Goal: Information Seeking & Learning: Check status

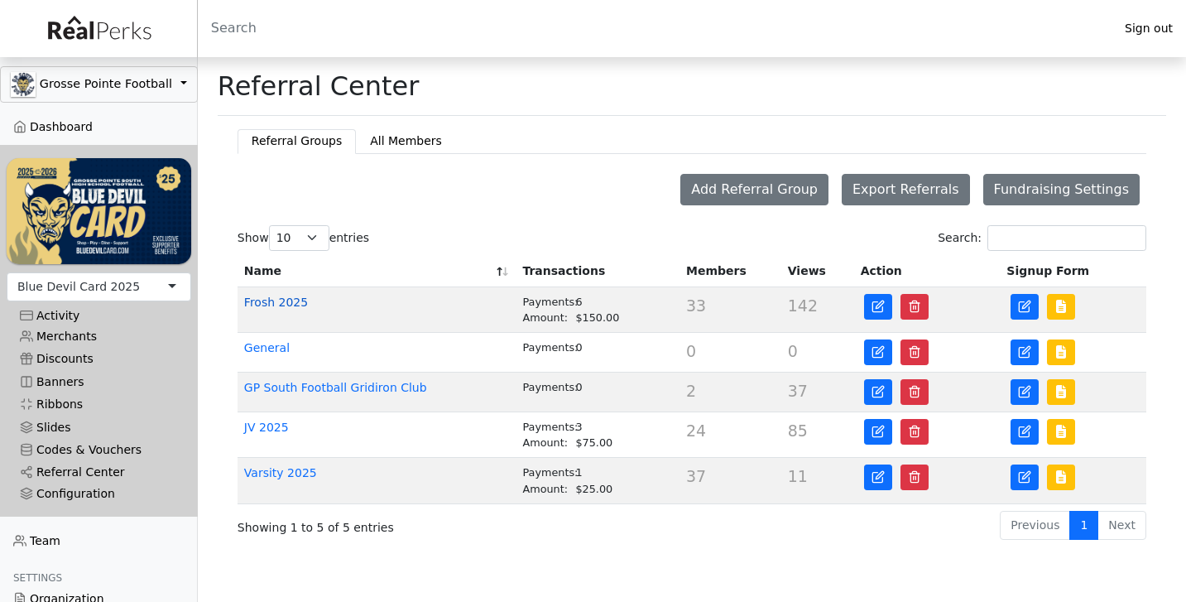
click at [297, 304] on link "Frosh 2025" at bounding box center [276, 301] width 64 height 13
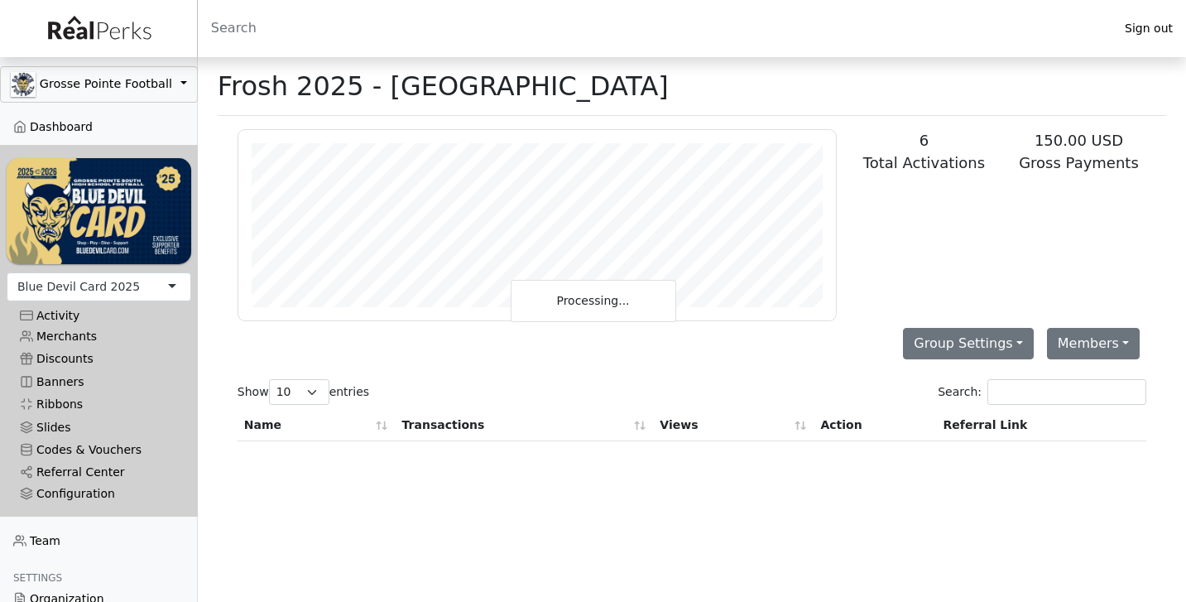
scroll to position [190, 598]
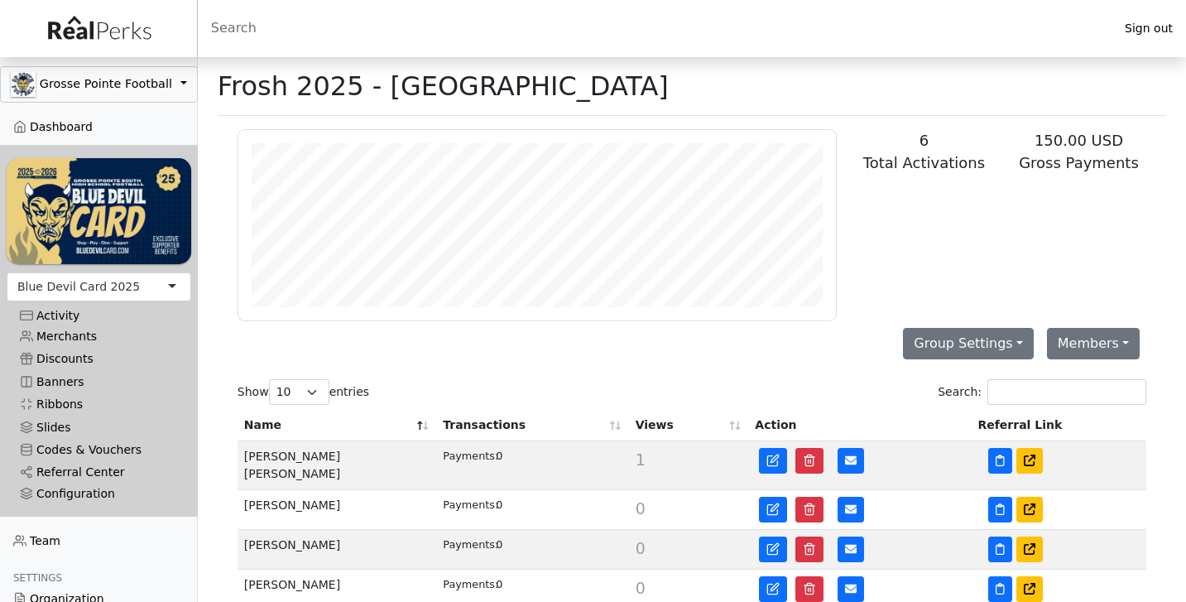
click at [499, 423] on th "Transactions" at bounding box center [532, 425] width 192 height 31
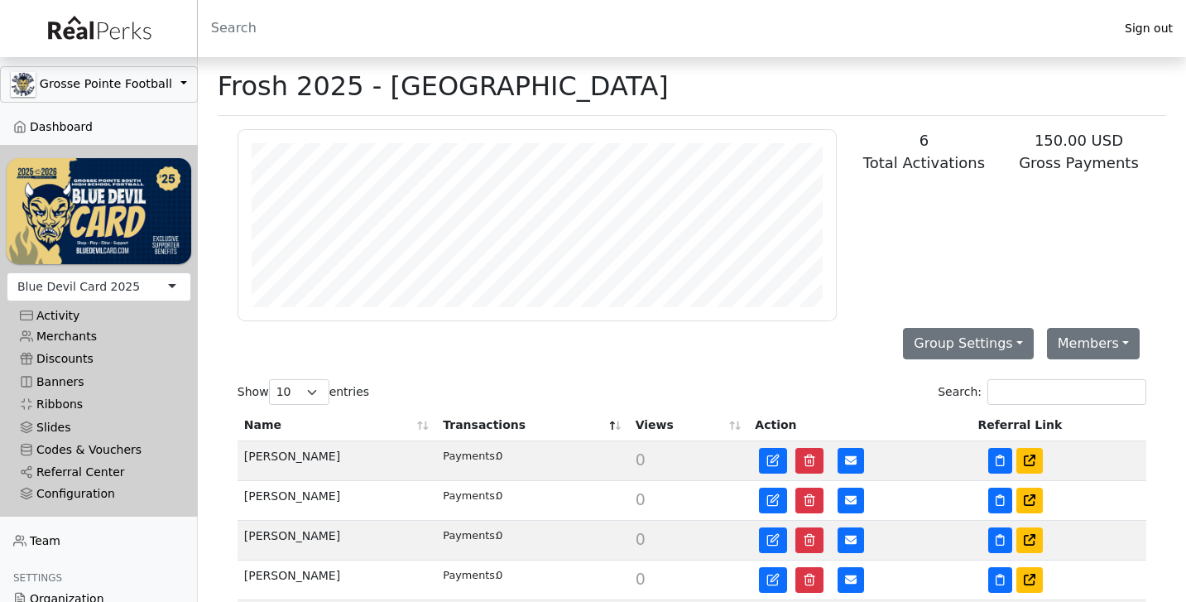
click at [476, 425] on th "Transactions" at bounding box center [532, 425] width 192 height 31
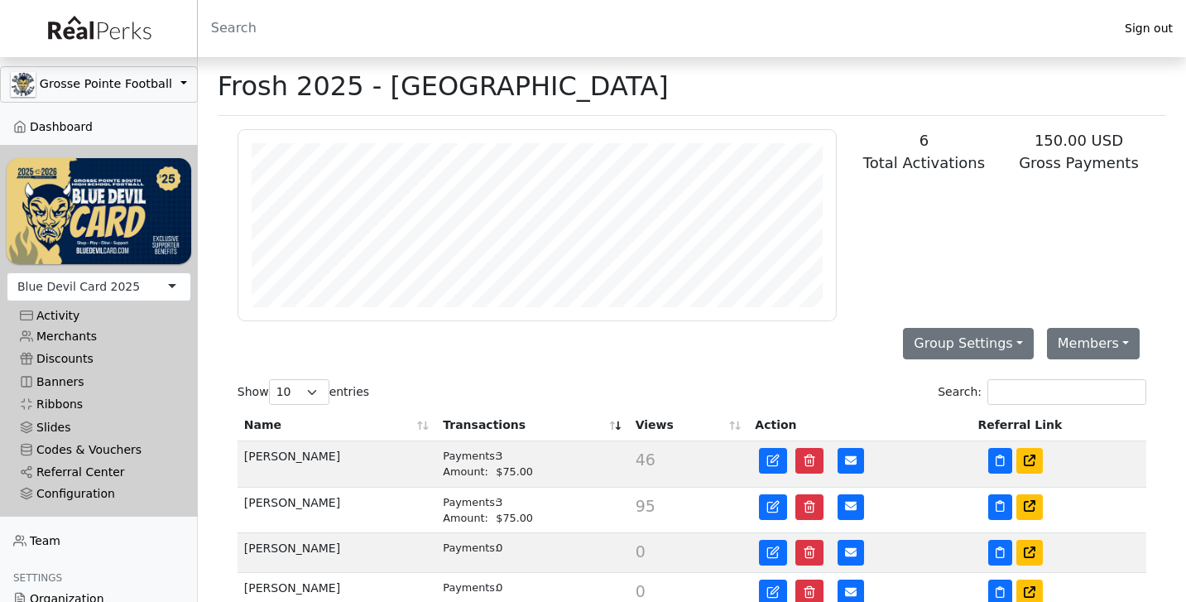
click at [297, 506] on td "Zach Nyenhuis" at bounding box center [337, 510] width 199 height 46
click at [506, 512] on div "Payments: 3 Amount: $75.00" at bounding box center [532, 509] width 179 height 31
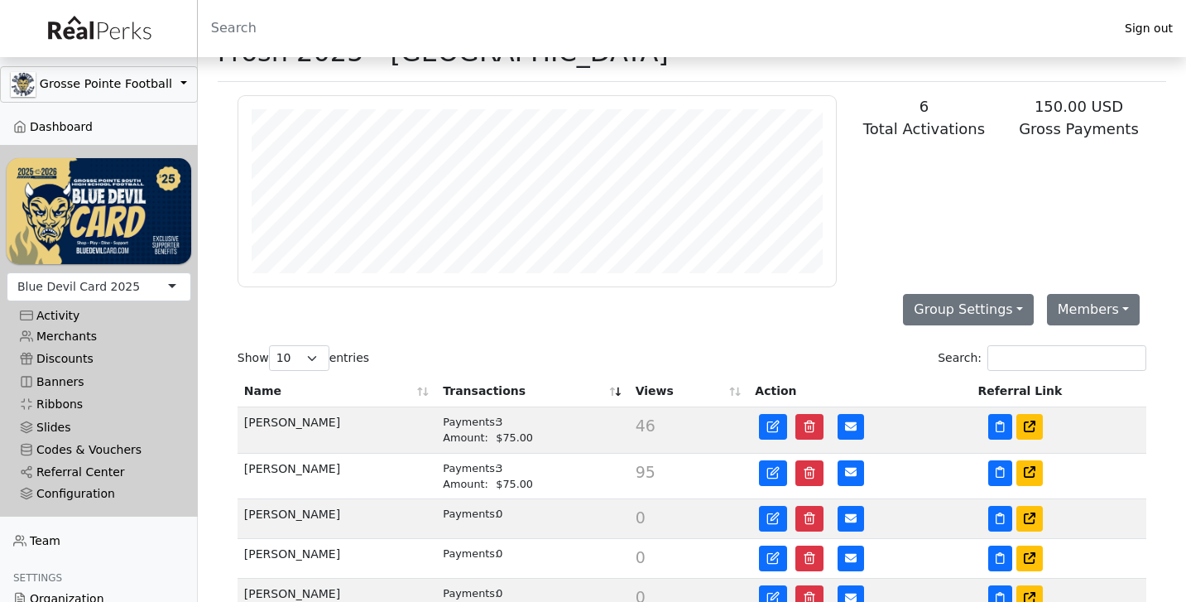
scroll to position [46, 0]
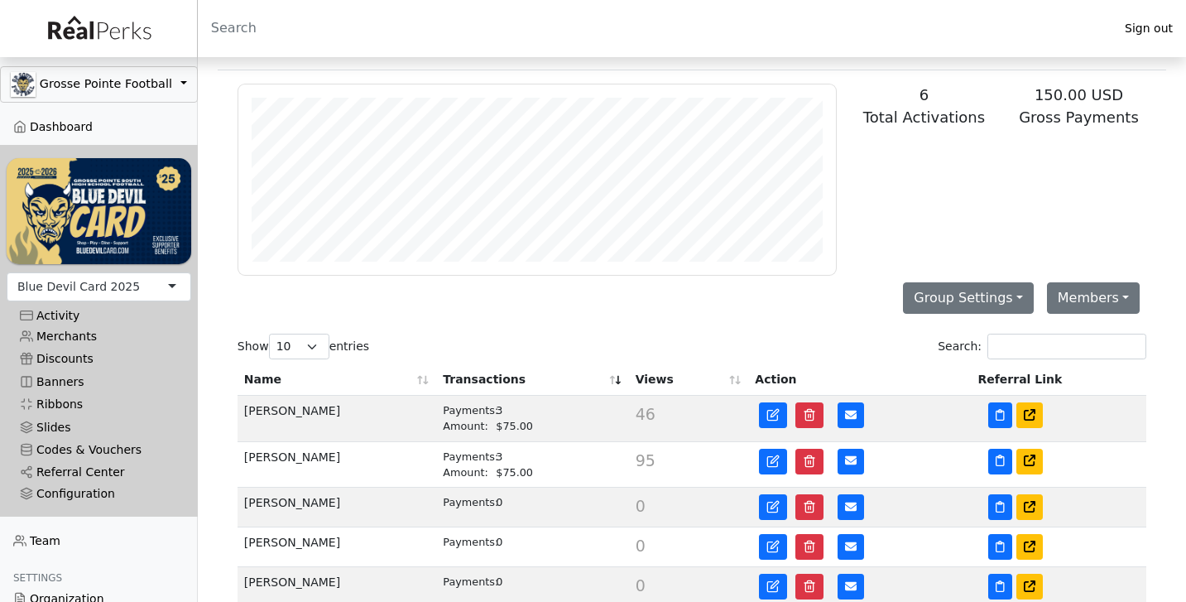
click at [638, 464] on span "95" at bounding box center [646, 460] width 20 height 18
click at [995, 460] on button at bounding box center [1000, 462] width 24 height 26
click at [478, 453] on div "Payments:" at bounding box center [469, 457] width 53 height 16
click at [642, 463] on span "95" at bounding box center [646, 460] width 20 height 18
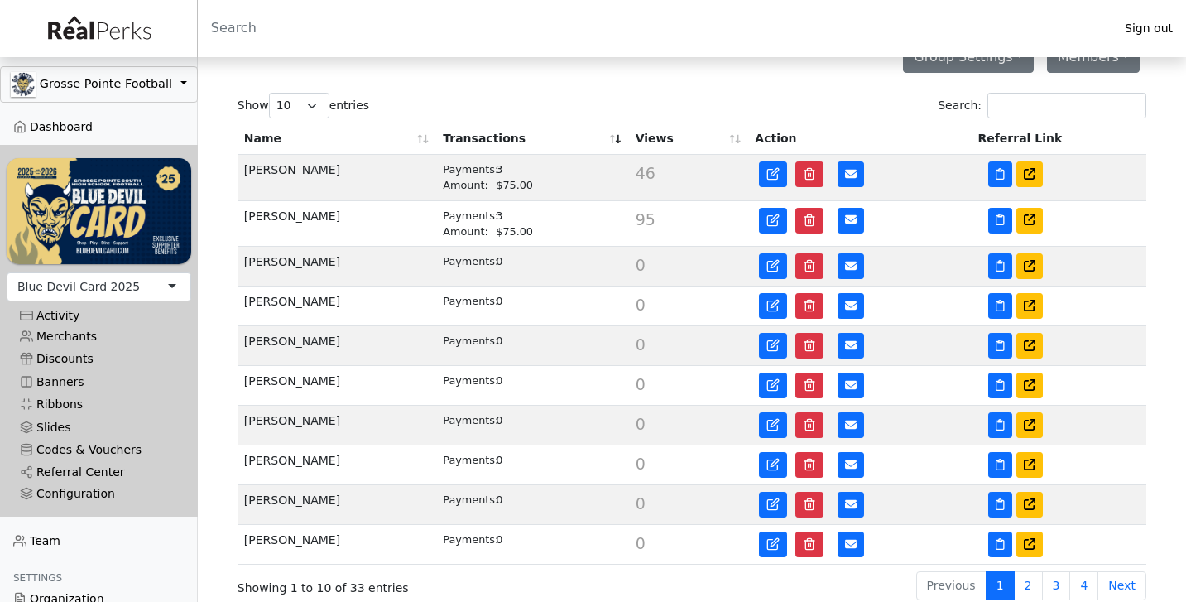
scroll to position [286, 0]
click at [97, 468] on link "Referral Center" at bounding box center [99, 472] width 185 height 22
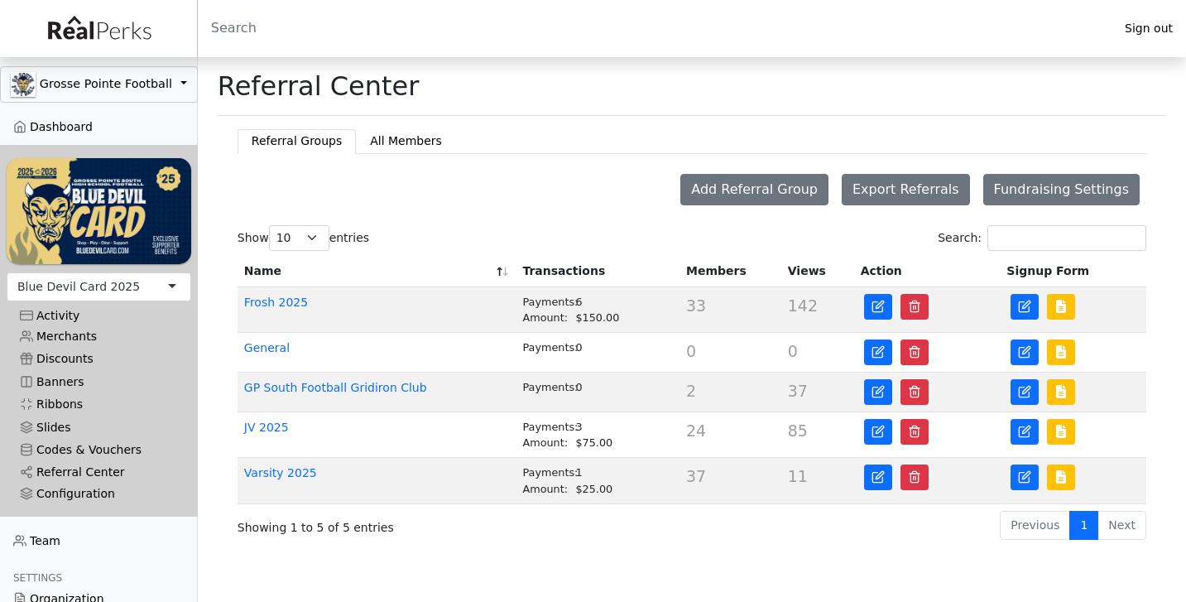
click at [267, 436] on td "JV 2025" at bounding box center [377, 435] width 279 height 46
click at [269, 430] on link "JV 2025" at bounding box center [266, 426] width 45 height 13
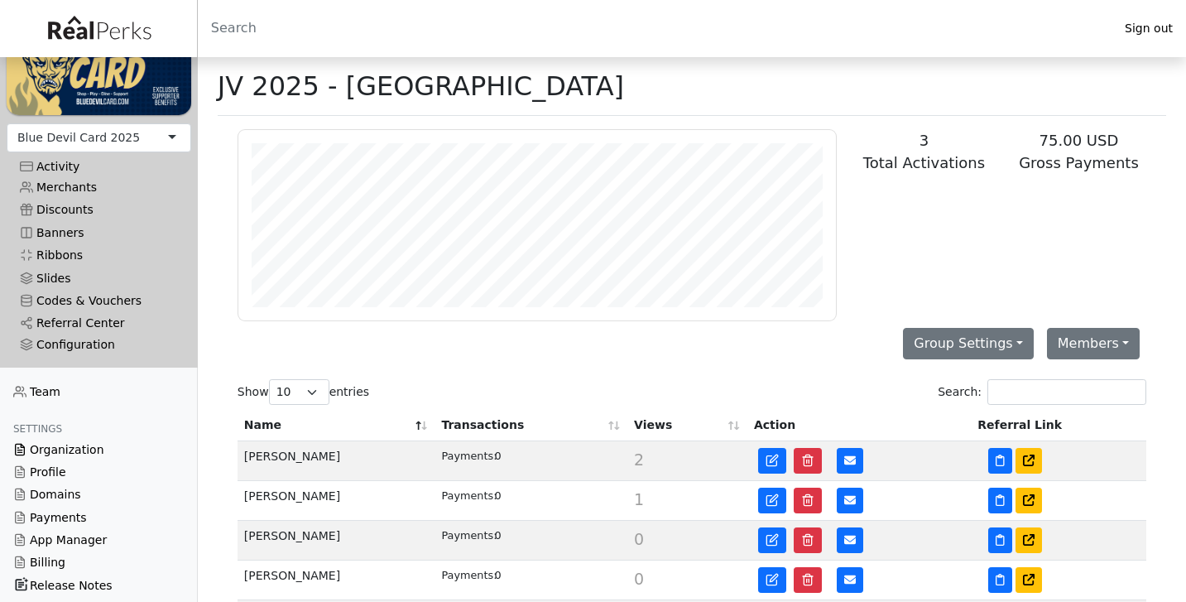
scroll to position [148, 0]
click at [79, 516] on link "Payments" at bounding box center [99, 518] width 198 height 22
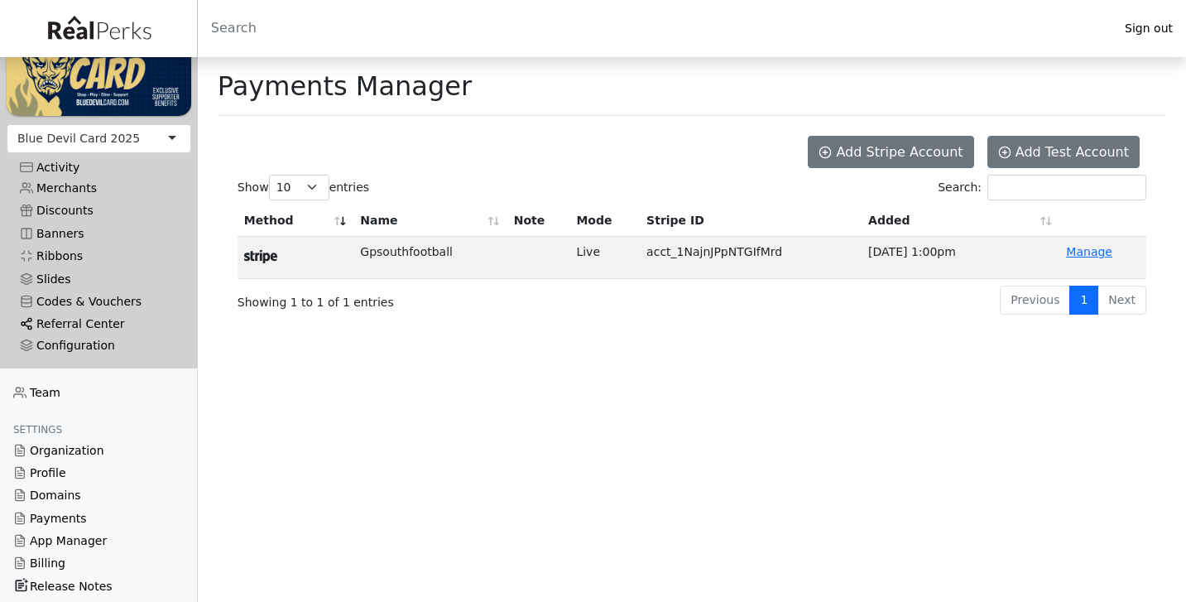
click at [90, 324] on link "Referral Center" at bounding box center [99, 324] width 185 height 22
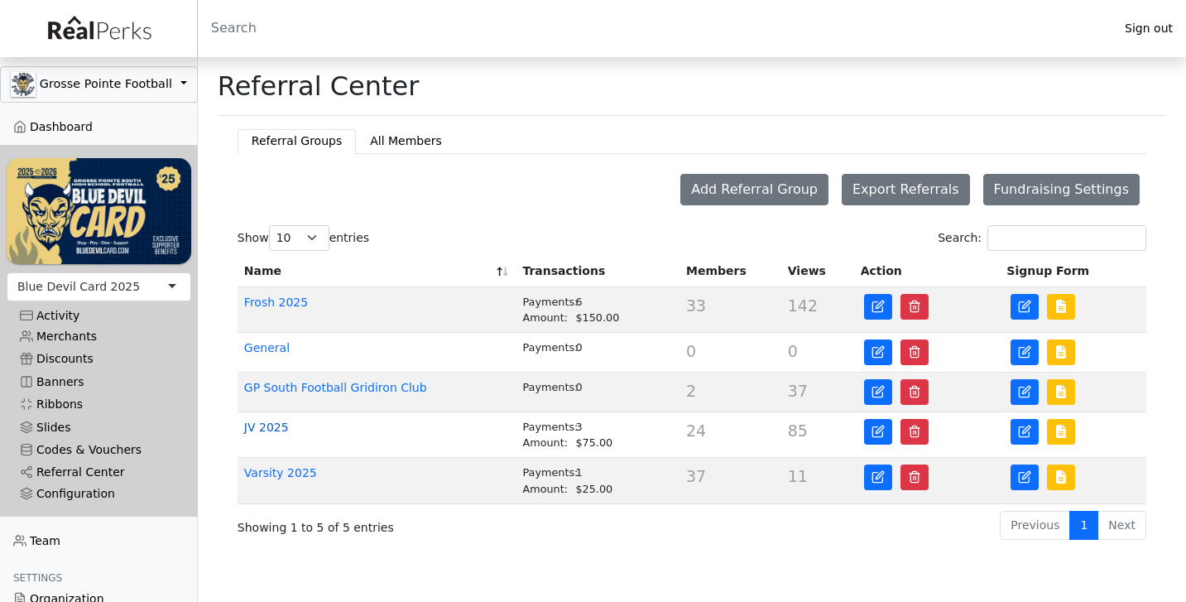
click at [276, 424] on link "JV 2025" at bounding box center [266, 426] width 45 height 13
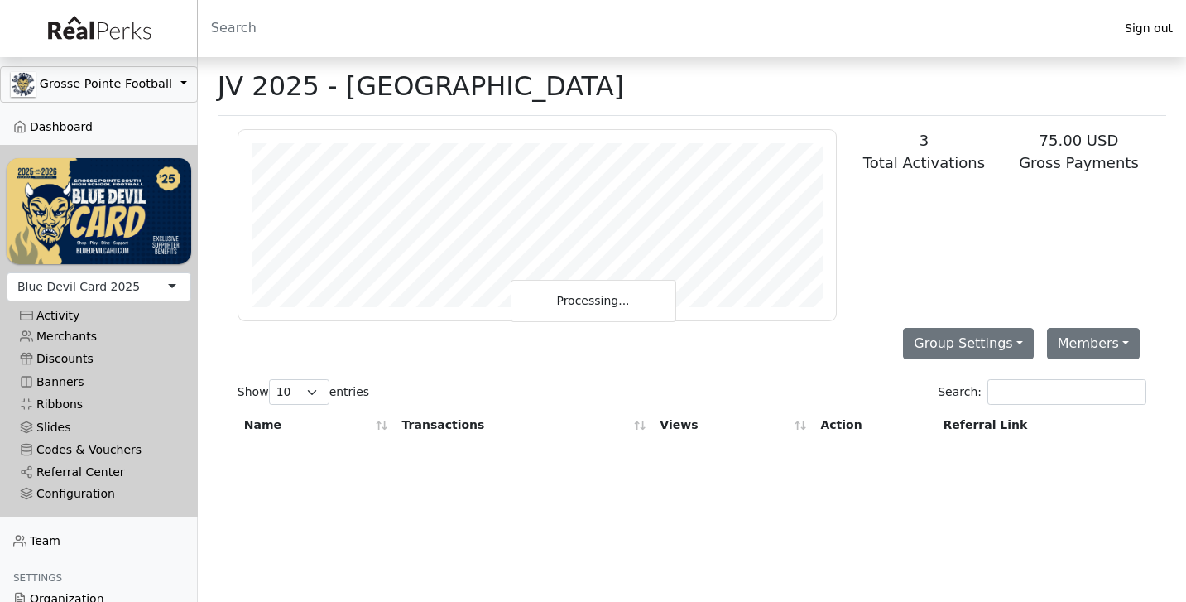
scroll to position [190, 598]
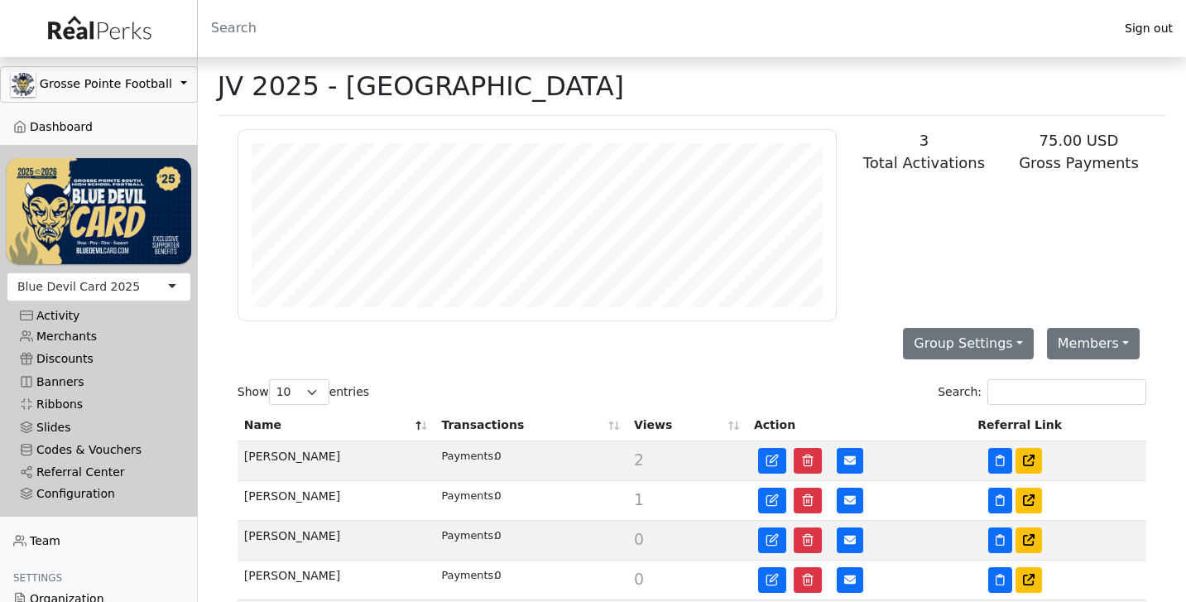
click at [422, 426] on th "Name" at bounding box center [337, 425] width 198 height 31
click at [279, 459] on td "Alex Tranchida" at bounding box center [337, 461] width 198 height 40
click at [65, 489] on div "Configuration" at bounding box center [99, 494] width 158 height 14
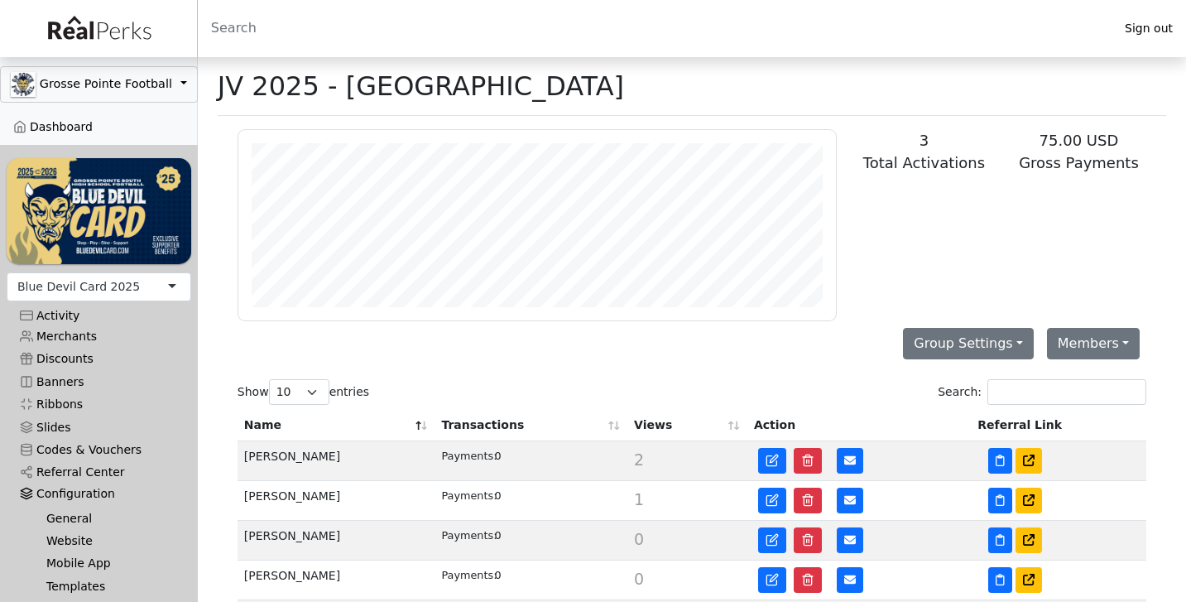
scroll to position [29, 0]
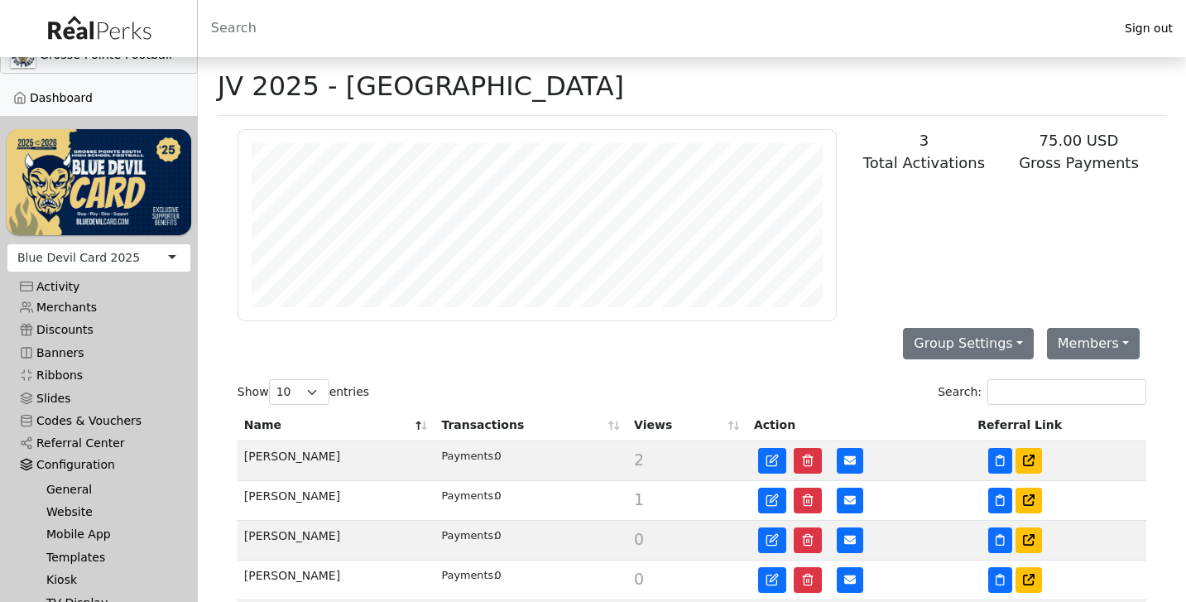
click at [75, 550] on link "Templates" at bounding box center [105, 557] width 145 height 22
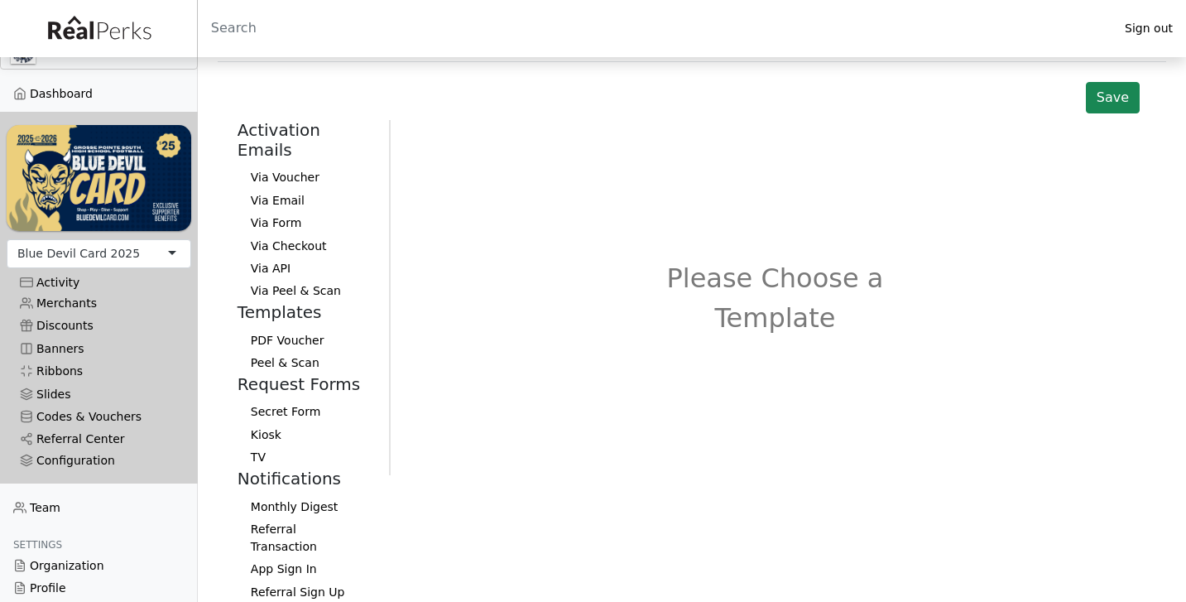
scroll to position [62, 0]
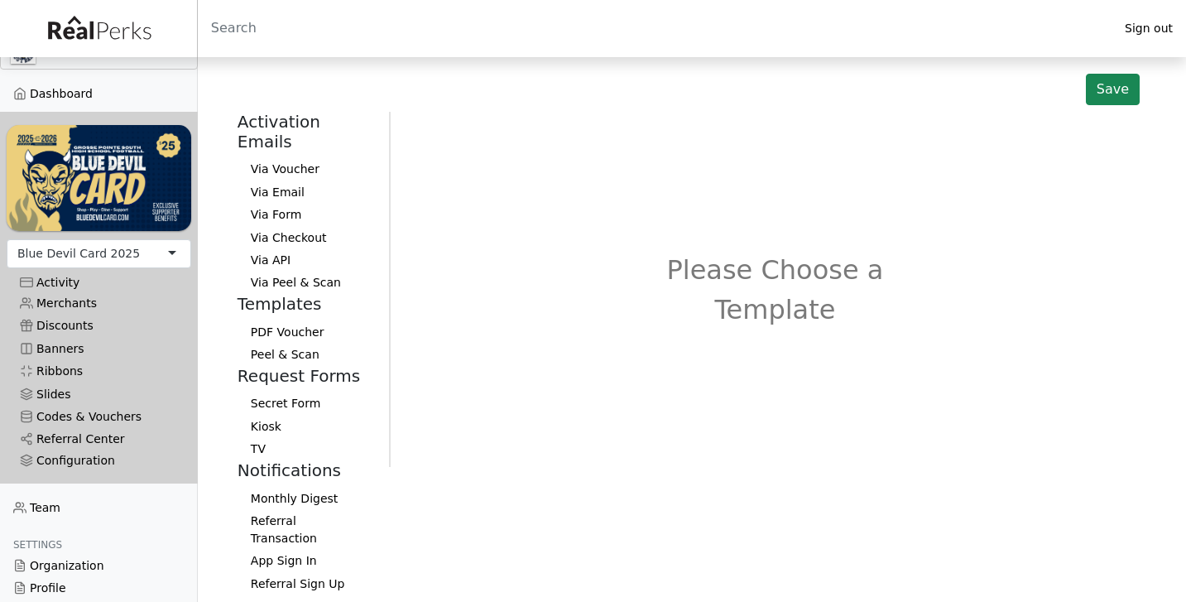
click at [281, 510] on button "Referral Transaction" at bounding box center [307, 530] width 138 height 40
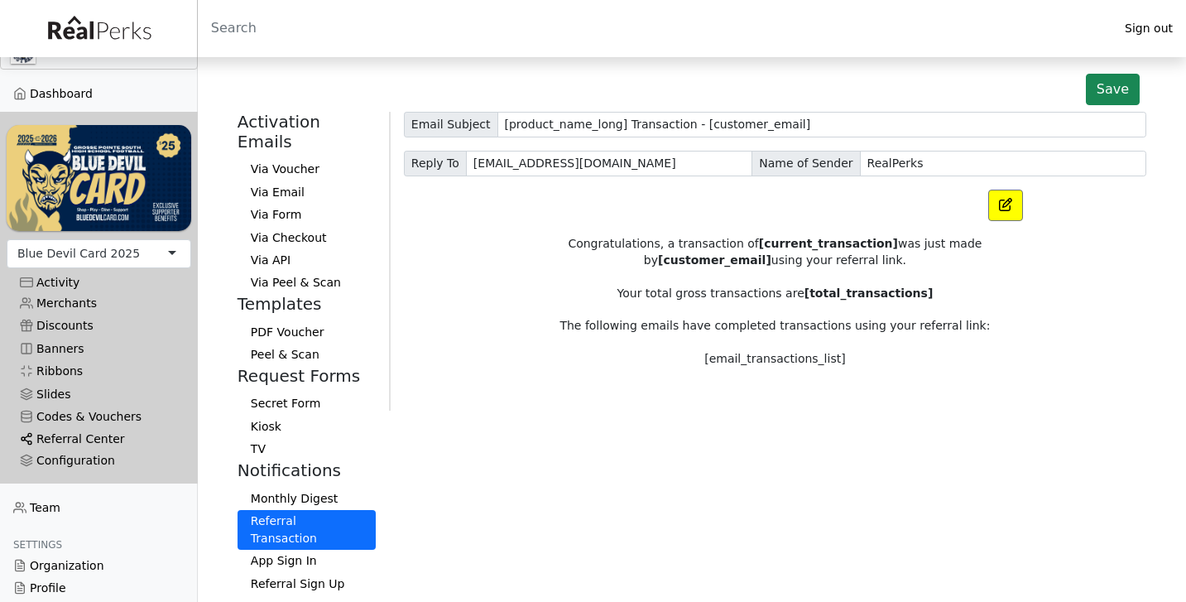
click at [99, 437] on link "Referral Center" at bounding box center [99, 439] width 185 height 22
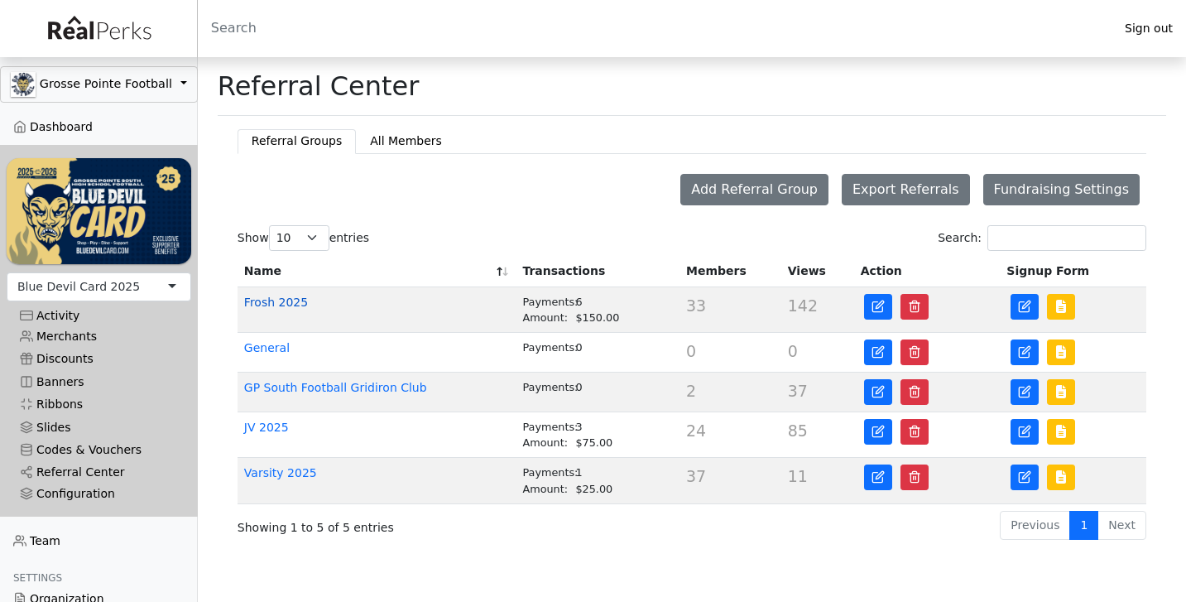
click at [273, 295] on link "Frosh 2025" at bounding box center [276, 301] width 64 height 13
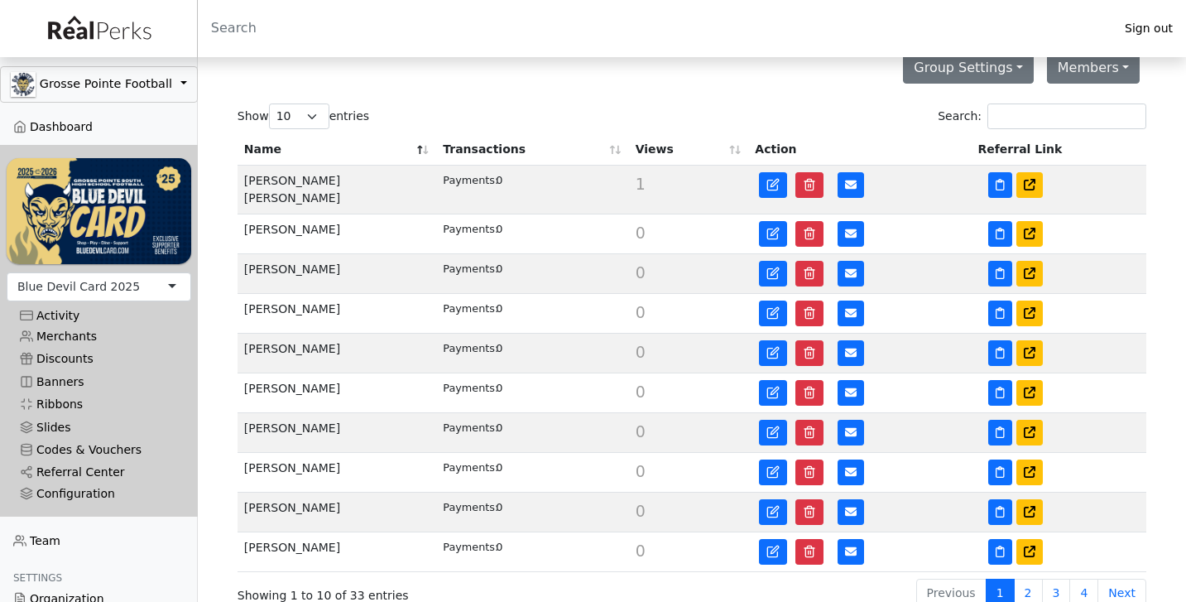
scroll to position [275, 0]
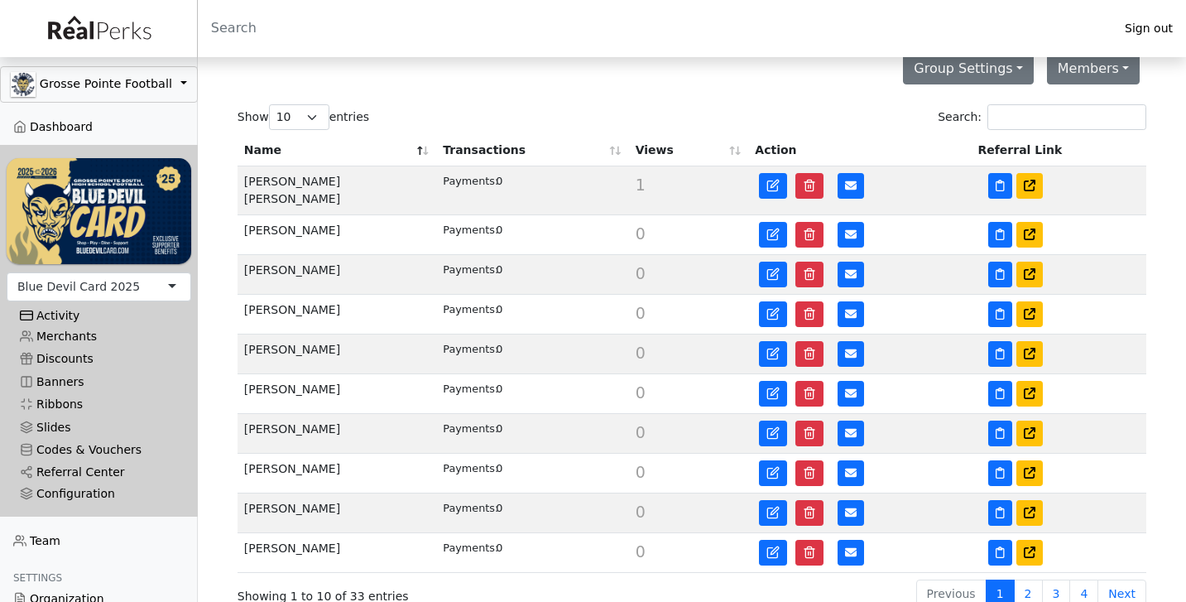
click at [78, 318] on div "Activity" at bounding box center [99, 316] width 158 height 14
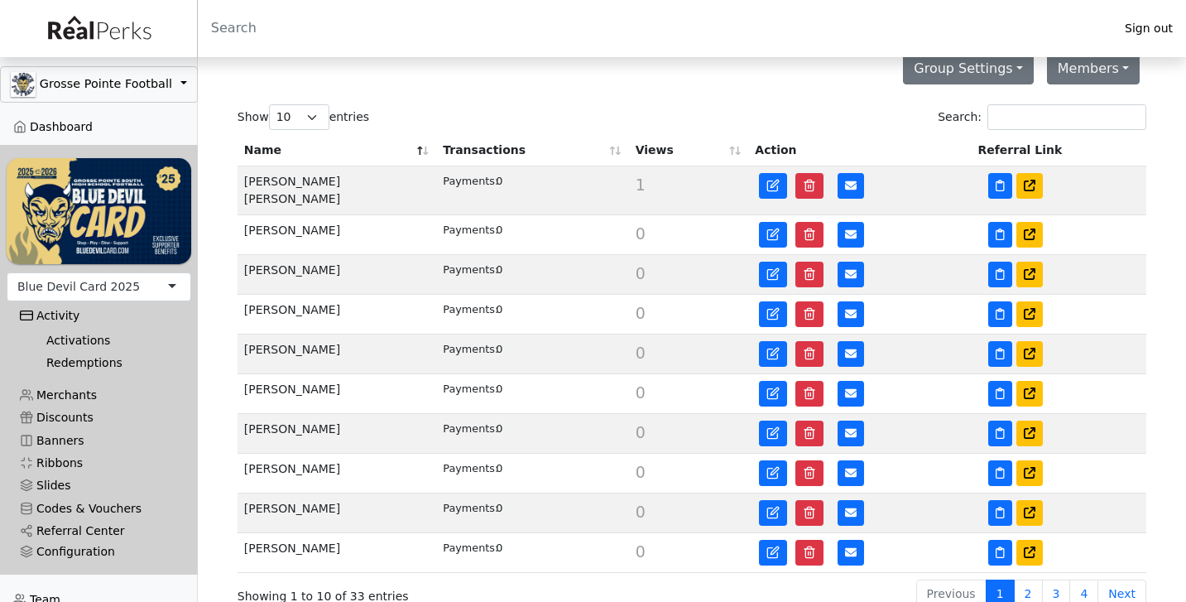
click at [66, 343] on link "Activations" at bounding box center [105, 340] width 145 height 22
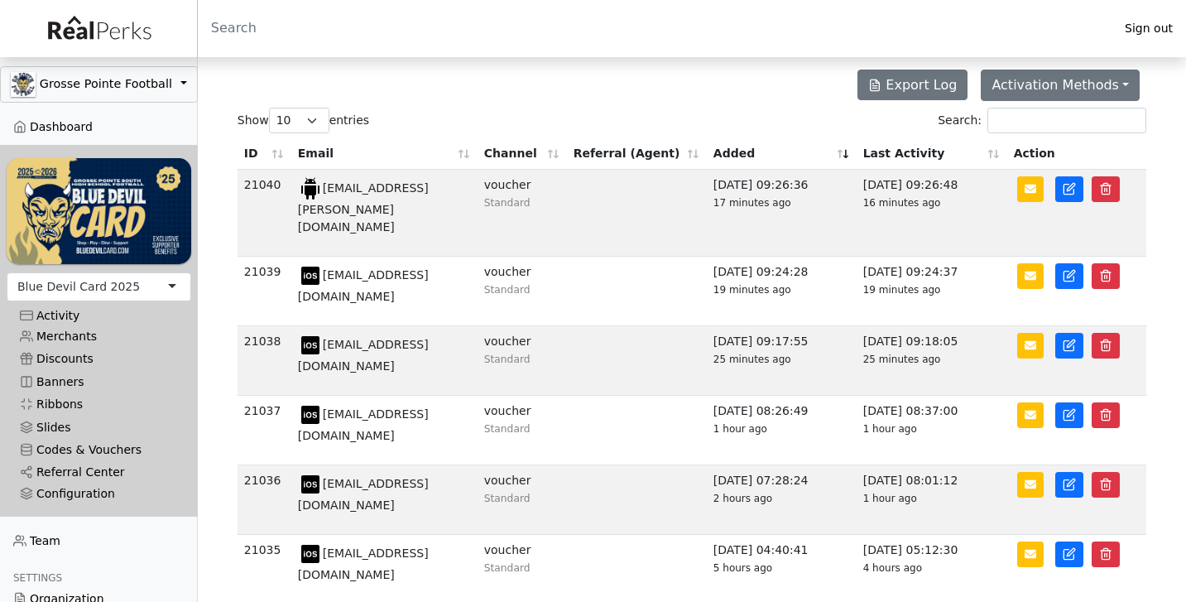
scroll to position [64, 0]
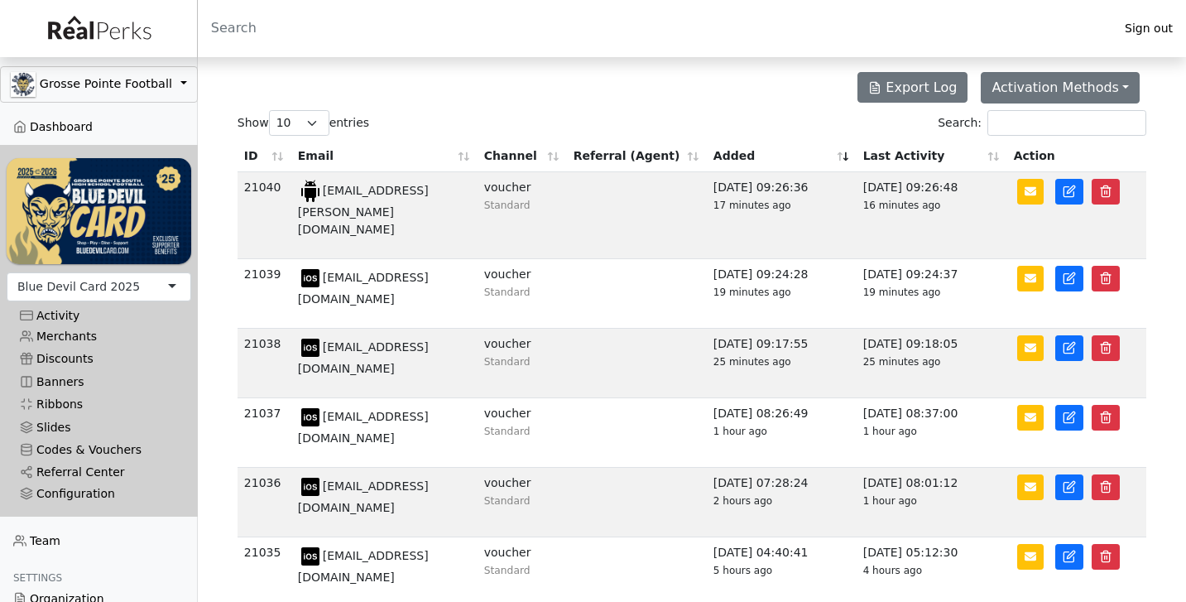
click at [591, 159] on th "Referral (Agent)" at bounding box center [637, 156] width 140 height 31
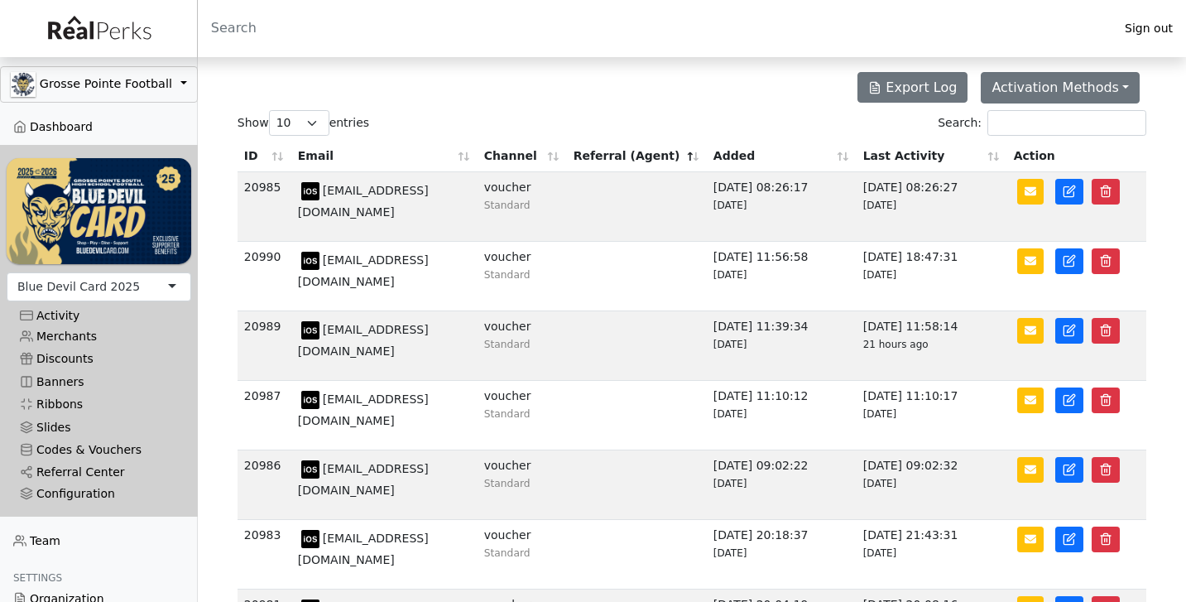
click at [591, 159] on th "Referral (Agent)" at bounding box center [637, 156] width 140 height 31
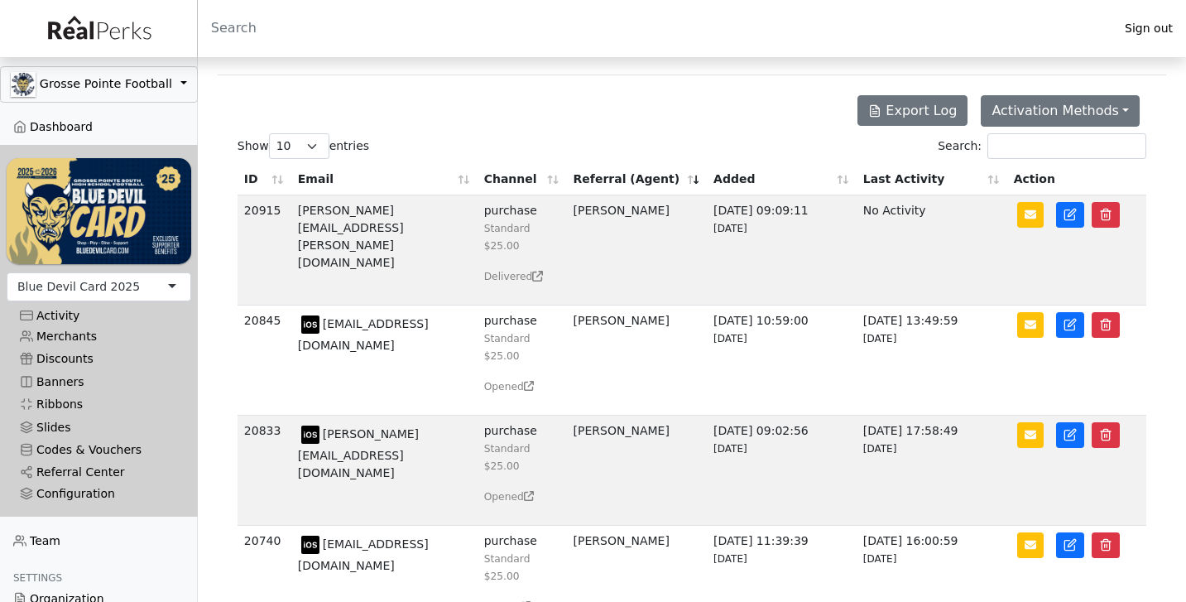
scroll to position [36, 0]
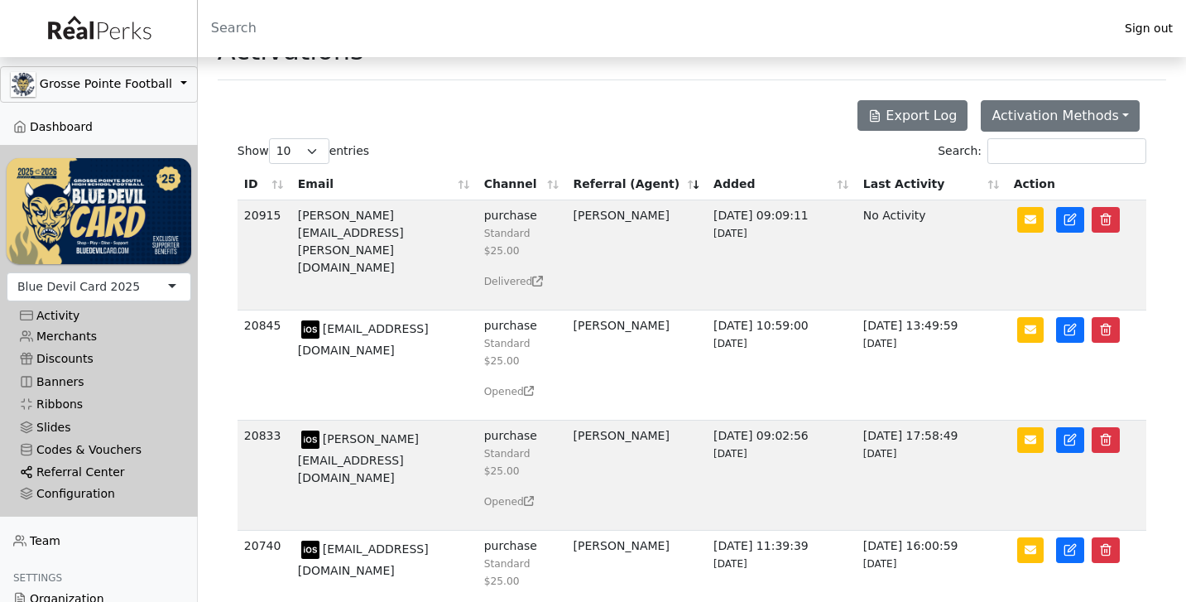
click at [56, 468] on link "Referral Center" at bounding box center [99, 472] width 185 height 22
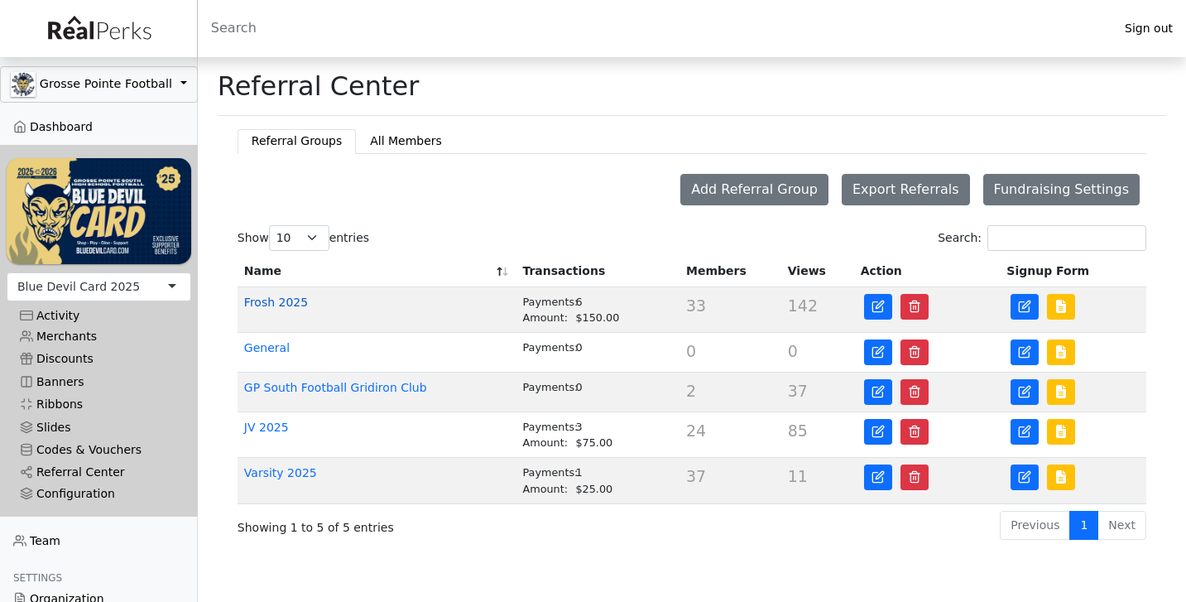
click at [284, 306] on link "Frosh 2025" at bounding box center [276, 301] width 64 height 13
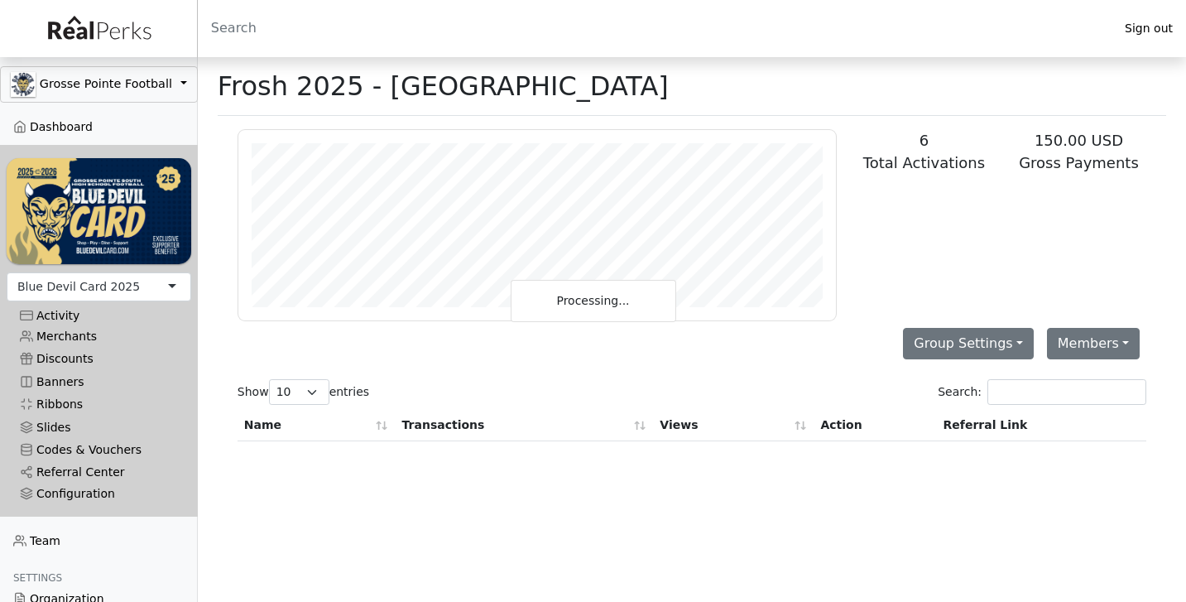
scroll to position [190, 598]
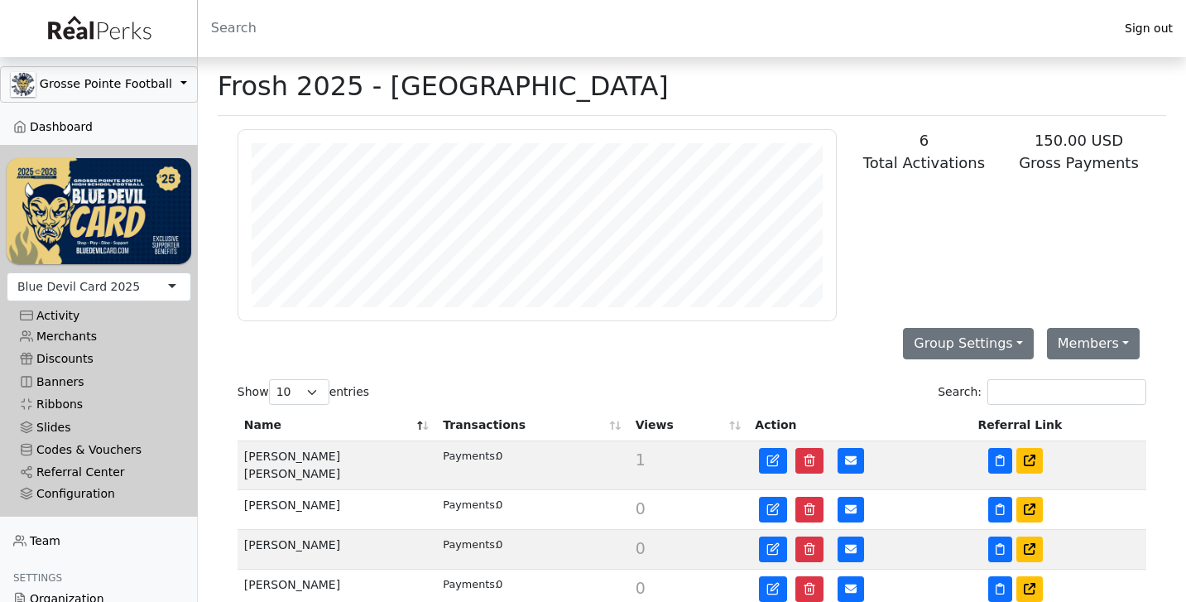
click at [478, 426] on th "Transactions" at bounding box center [532, 425] width 192 height 31
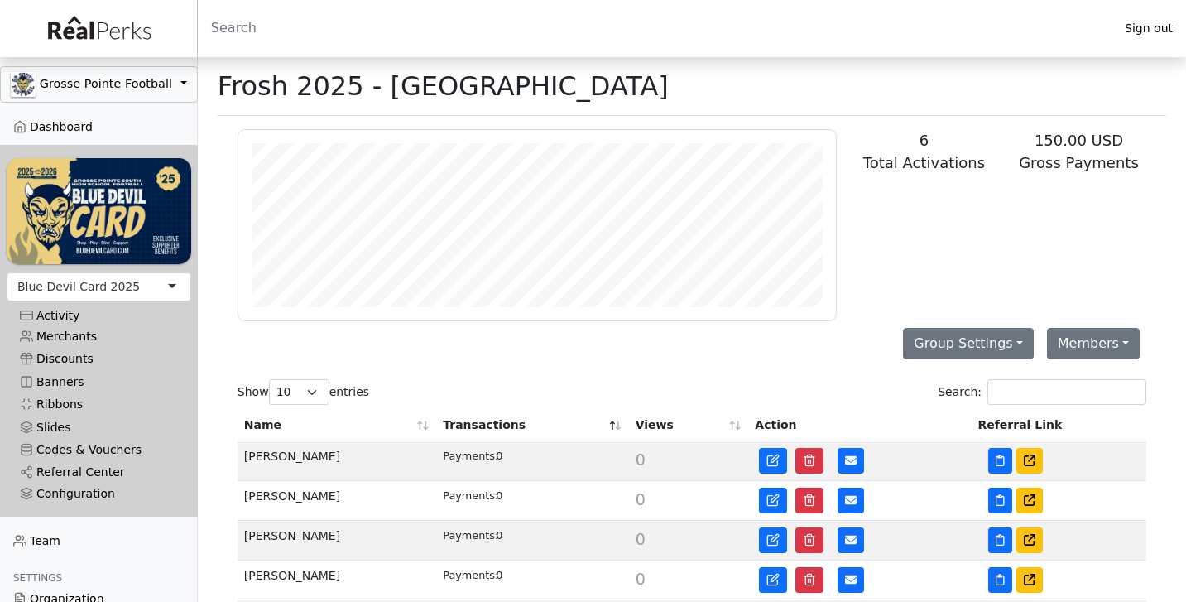
click at [478, 426] on th "Transactions" at bounding box center [532, 425] width 192 height 31
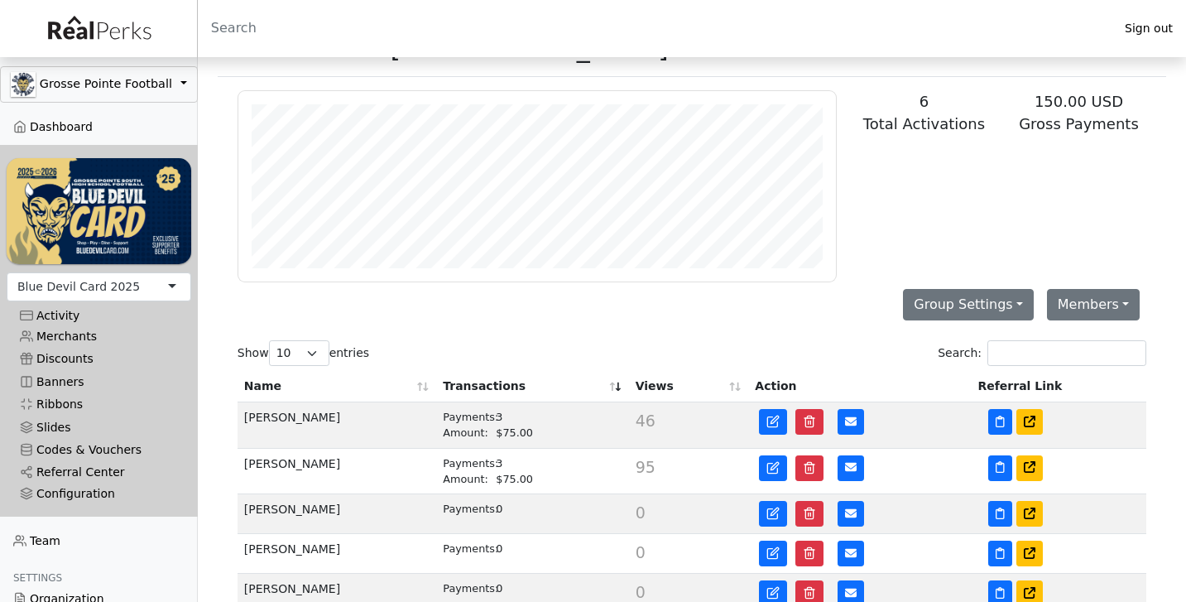
scroll to position [42, 0]
